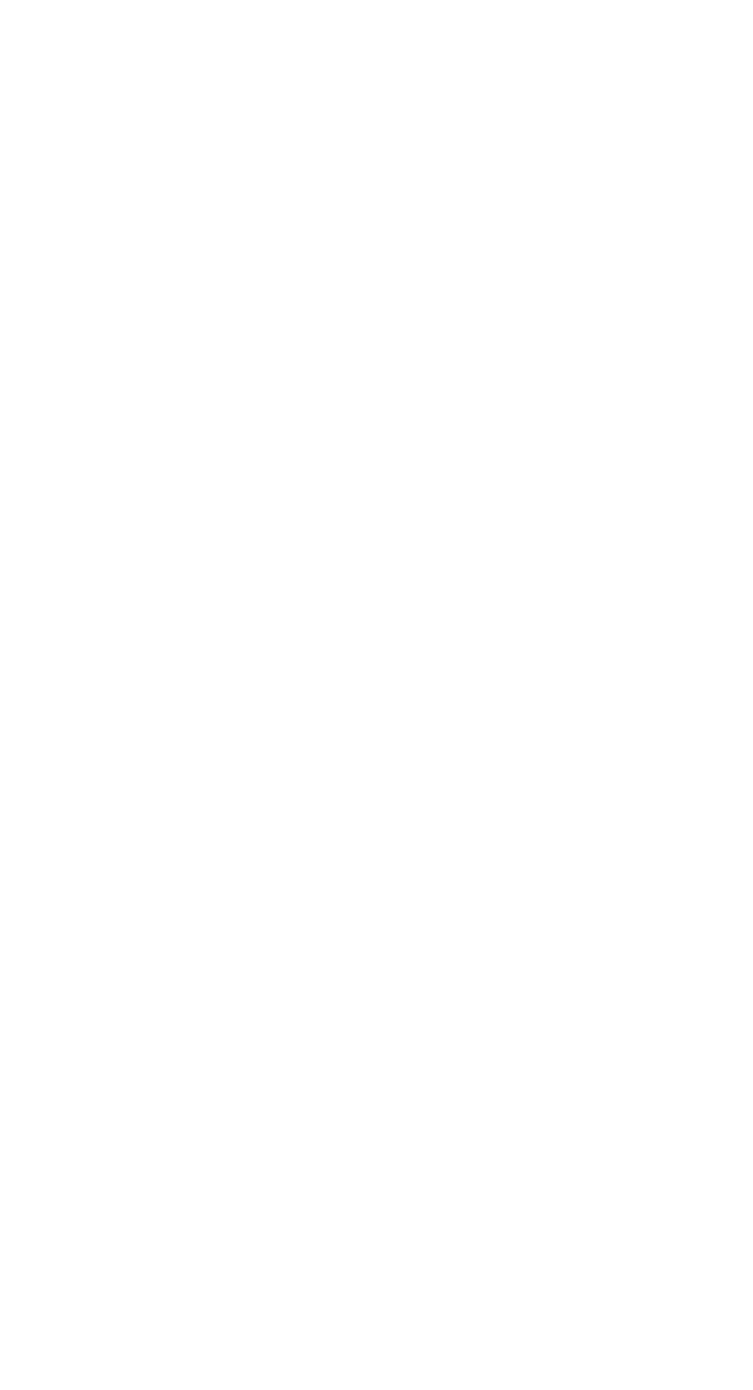
click at [528, 857] on body at bounding box center [376, 695] width 753 height 1390
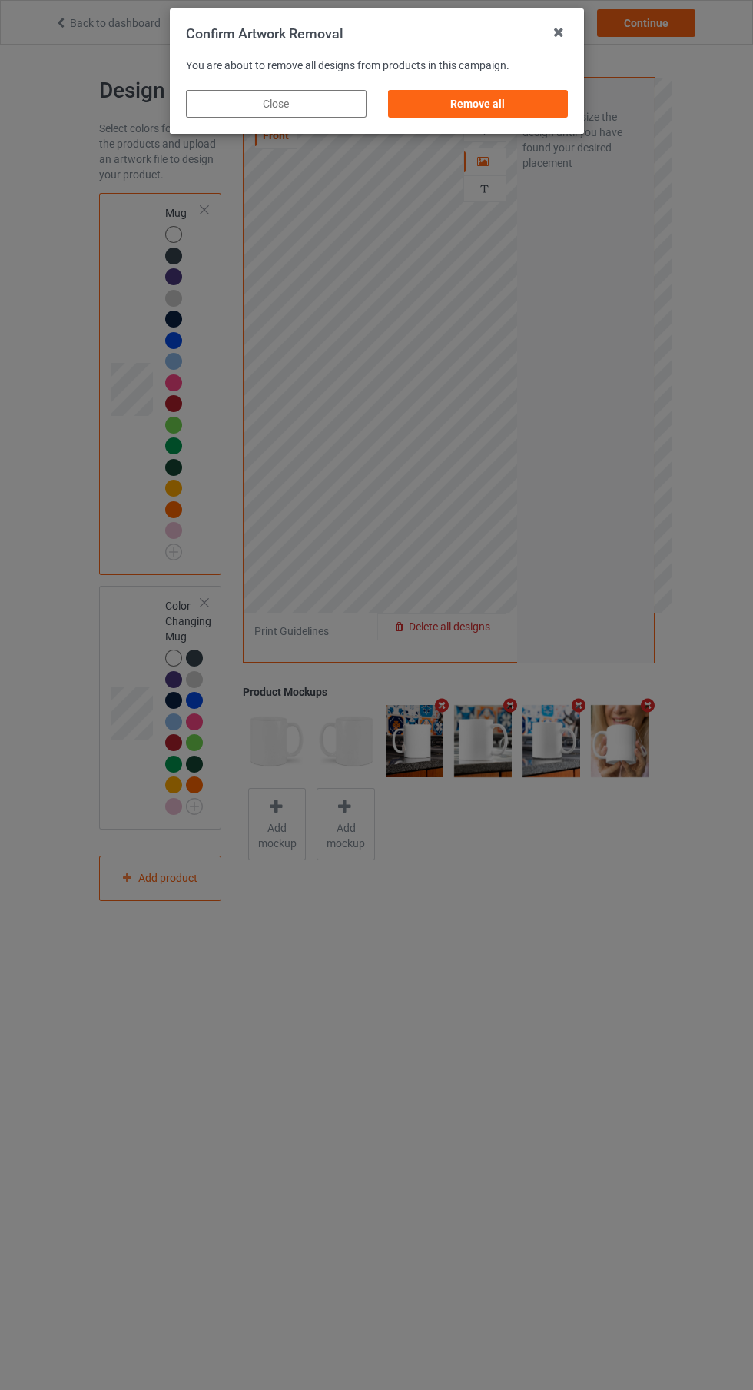
click at [513, 108] on div "Remove all" at bounding box center [477, 104] width 181 height 28
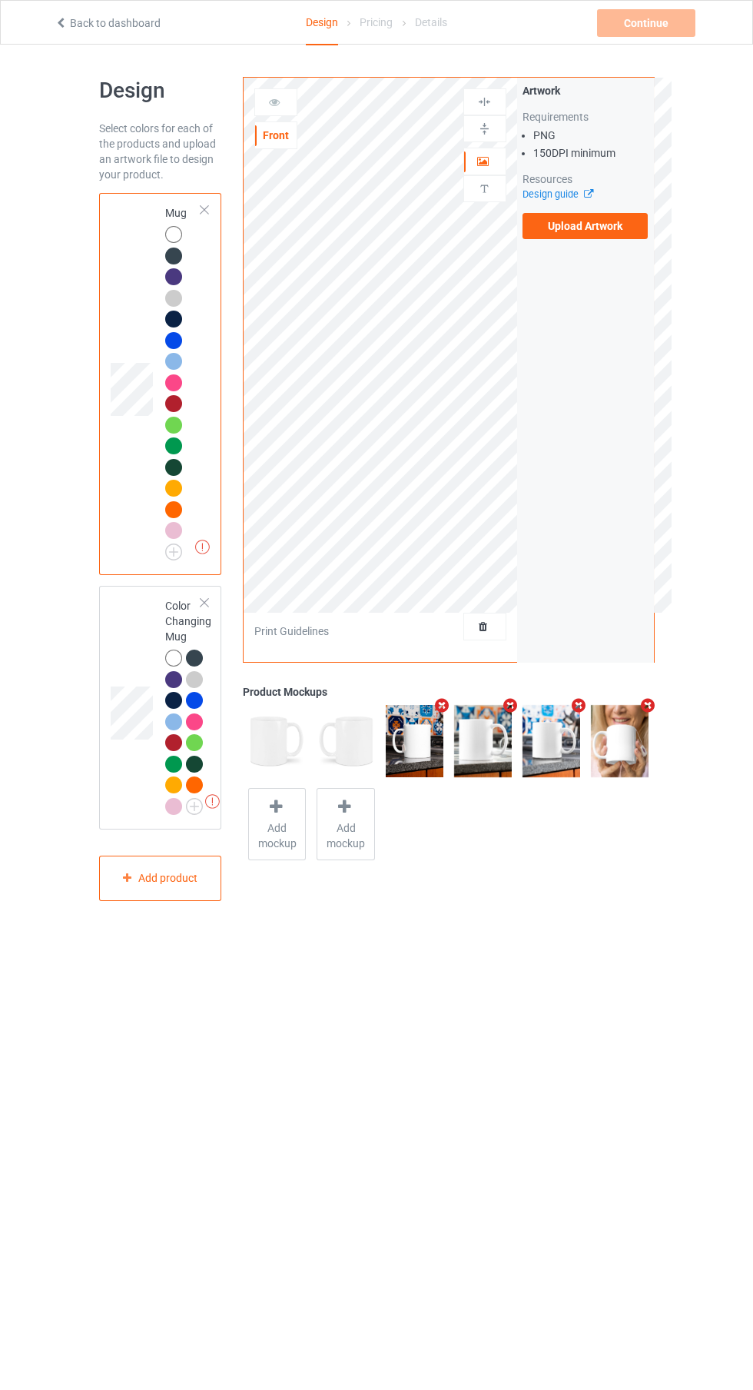
click at [596, 225] on label "Upload Artwork" at bounding box center [586, 226] width 126 height 26
click at [0, 0] on input "Upload Artwork" at bounding box center [0, 0] width 0 height 0
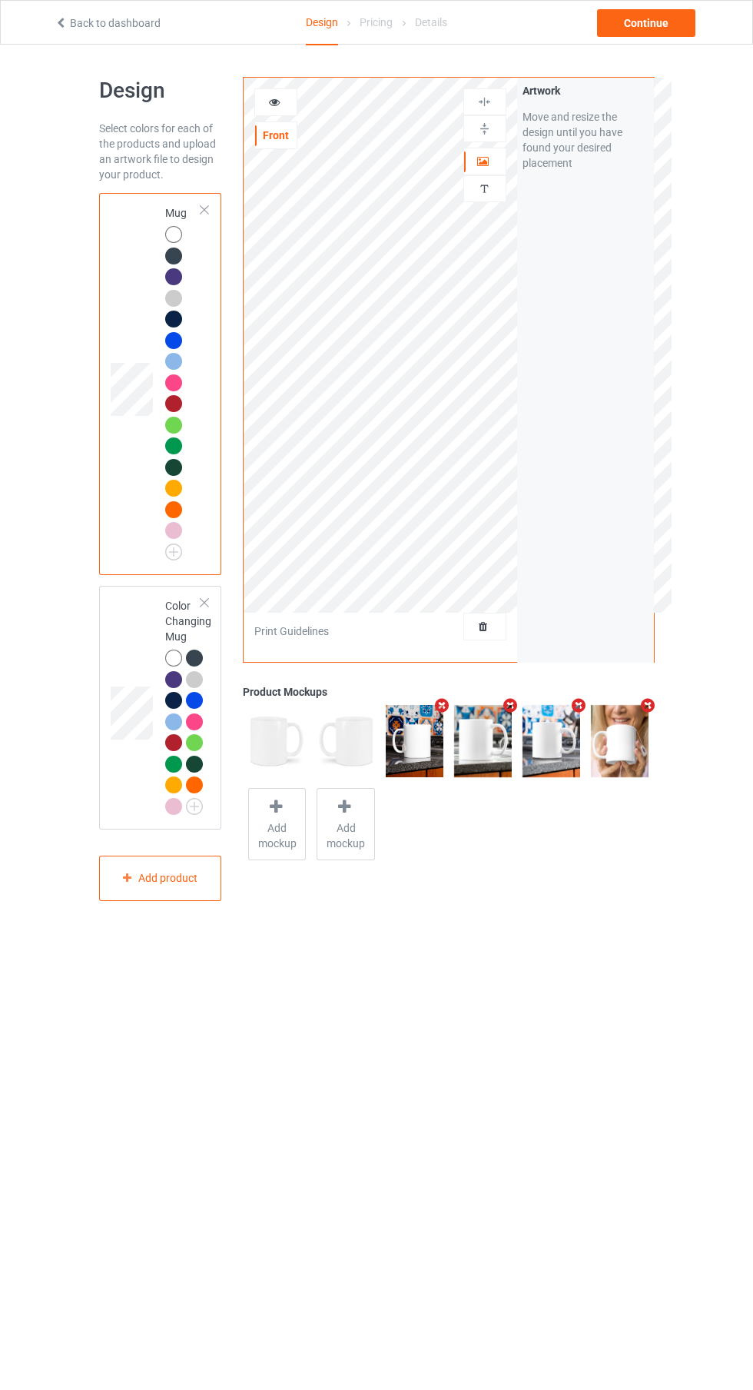
click at [274, 100] on icon at bounding box center [274, 100] width 13 height 11
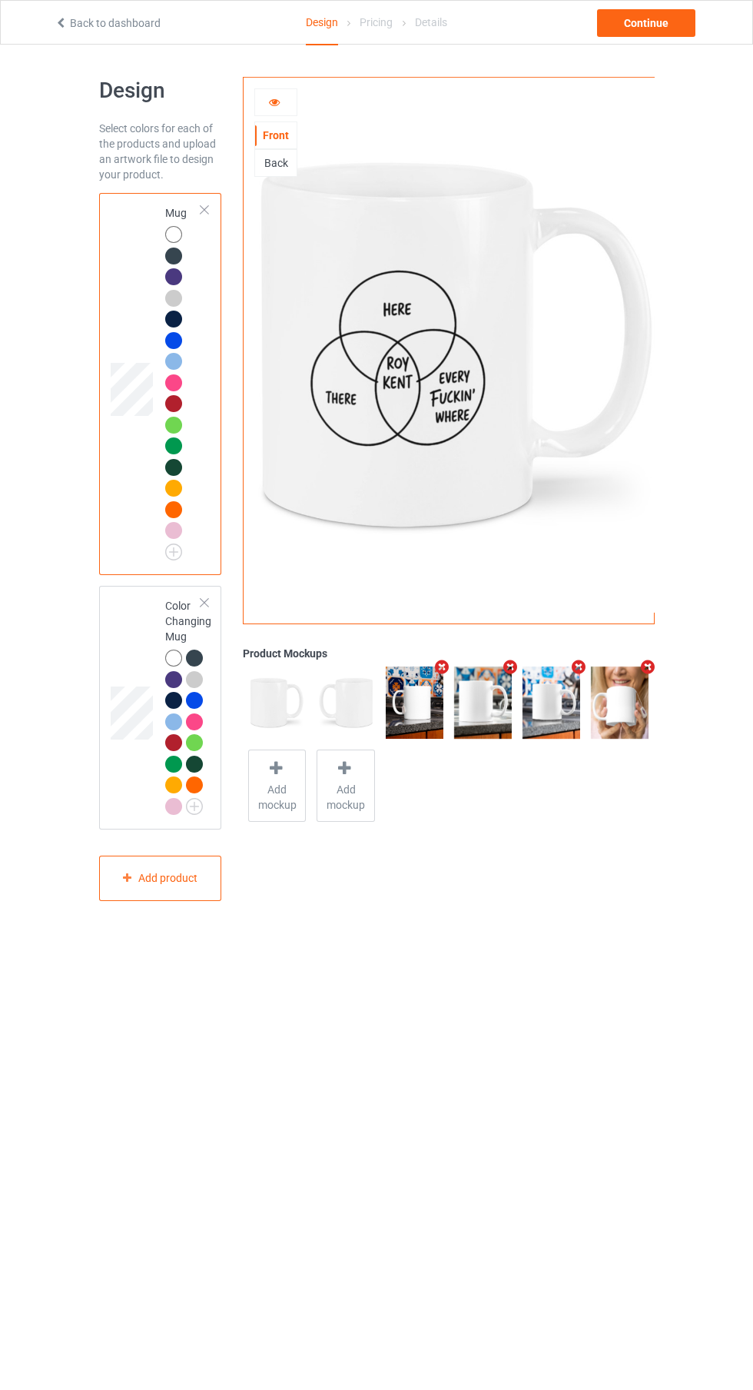
click at [650, 62] on div "Design Select colors for each of the products and upload an artwork file to des…" at bounding box center [377, 489] width 556 height 889
click at [662, 28] on div "Continue" at bounding box center [646, 23] width 98 height 28
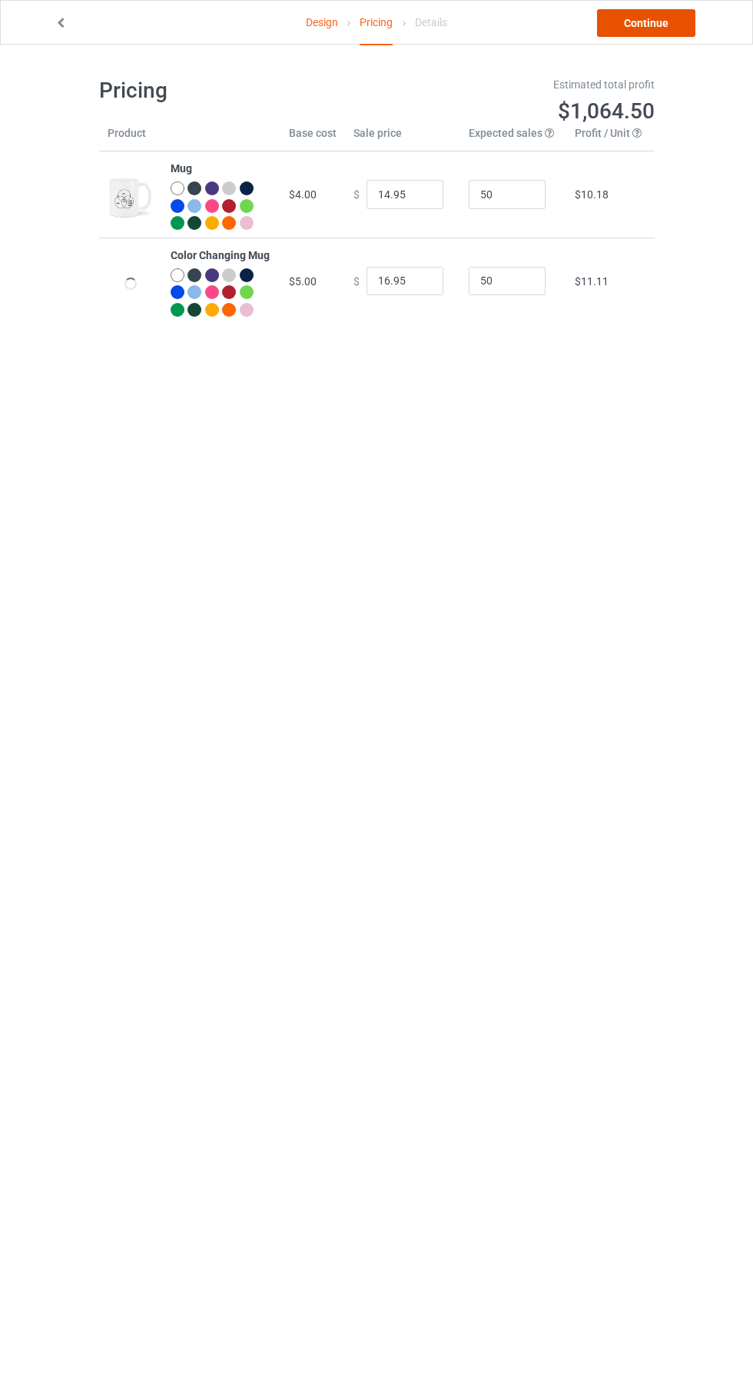
click at [651, 35] on link "Continue" at bounding box center [646, 23] width 98 height 28
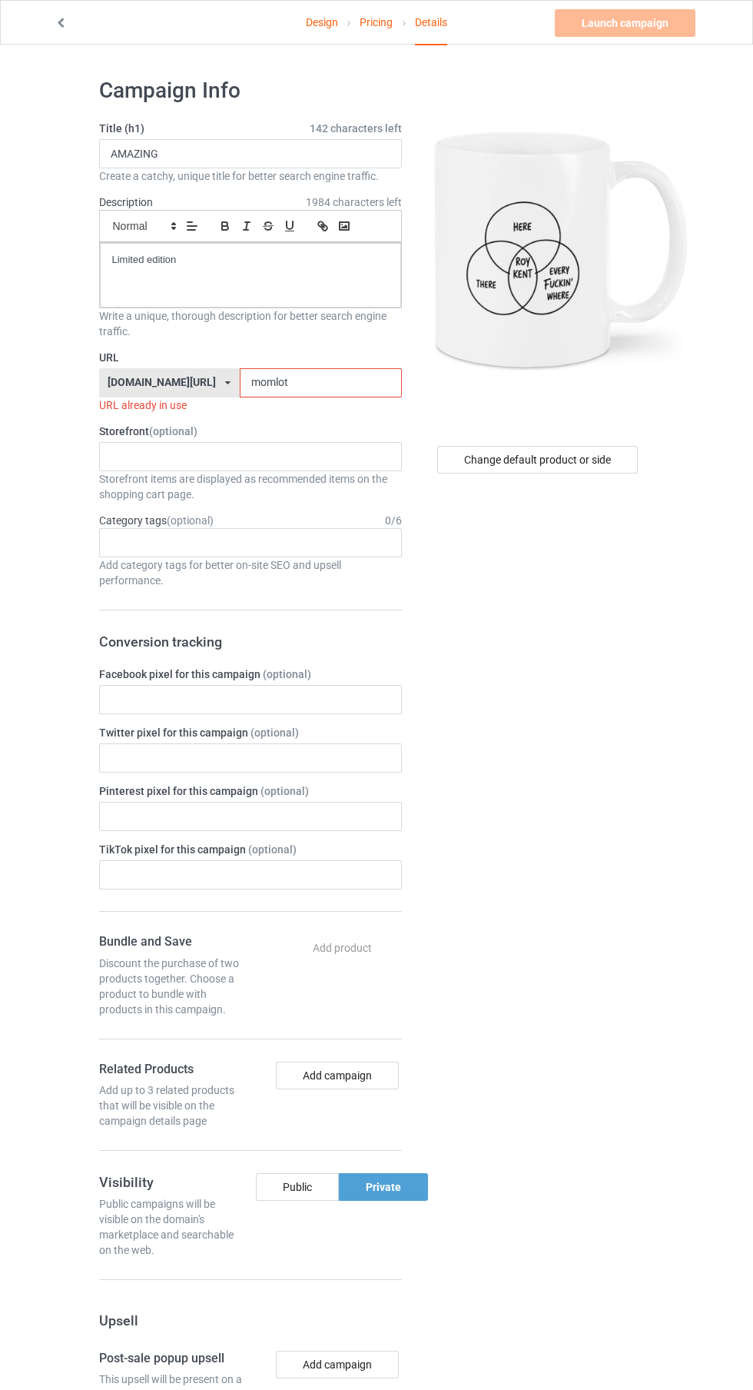
click at [344, 381] on input "momlot" at bounding box center [321, 382] width 162 height 29
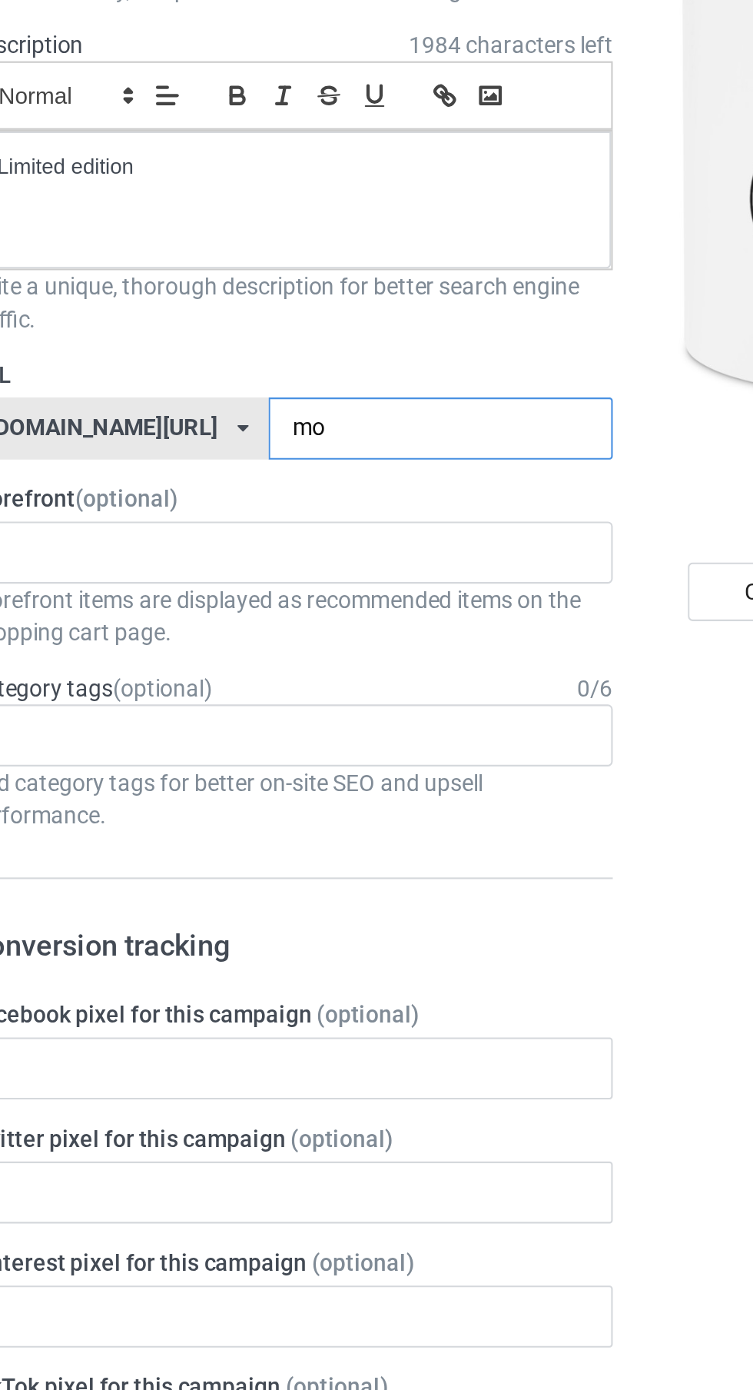
type input "m"
type input "Here"
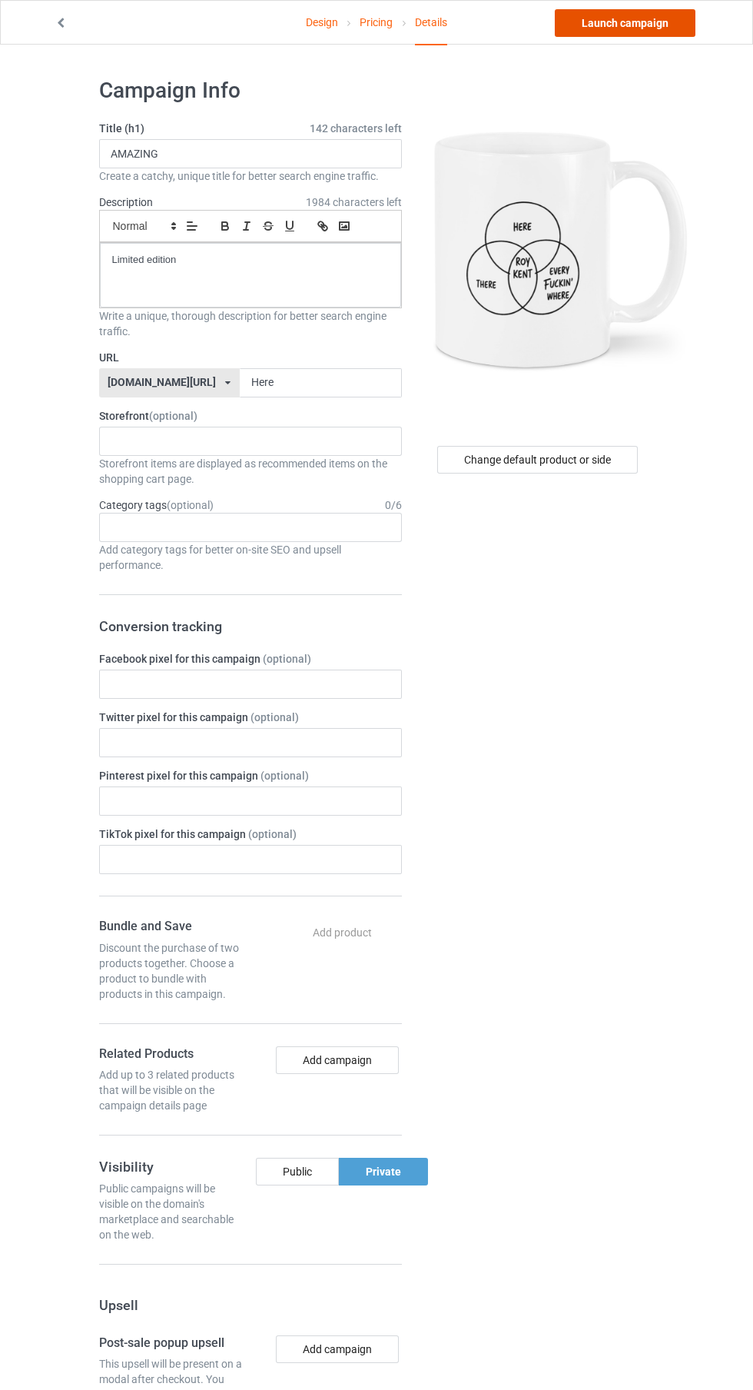
click at [644, 28] on link "Launch campaign" at bounding box center [625, 23] width 141 height 28
